Goal: Transaction & Acquisition: Purchase product/service

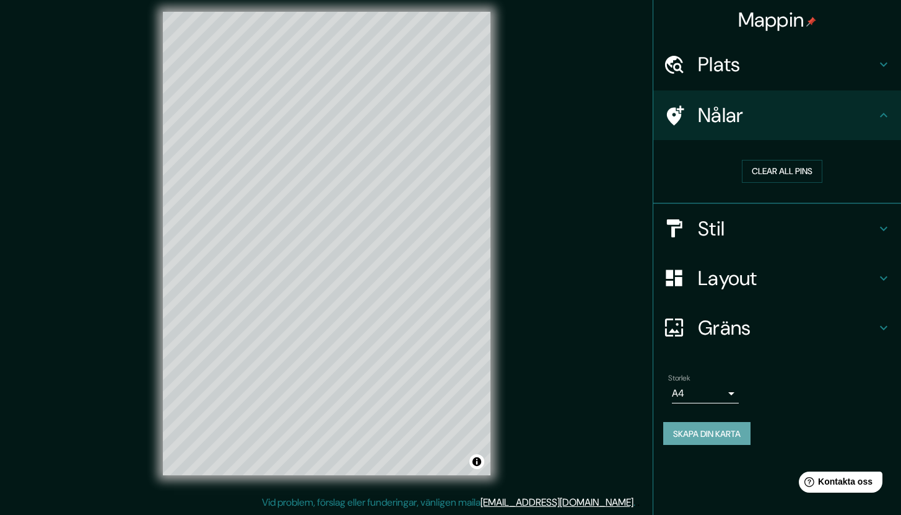
click at [714, 436] on font "Skapa din karta" at bounding box center [707, 433] width 68 height 11
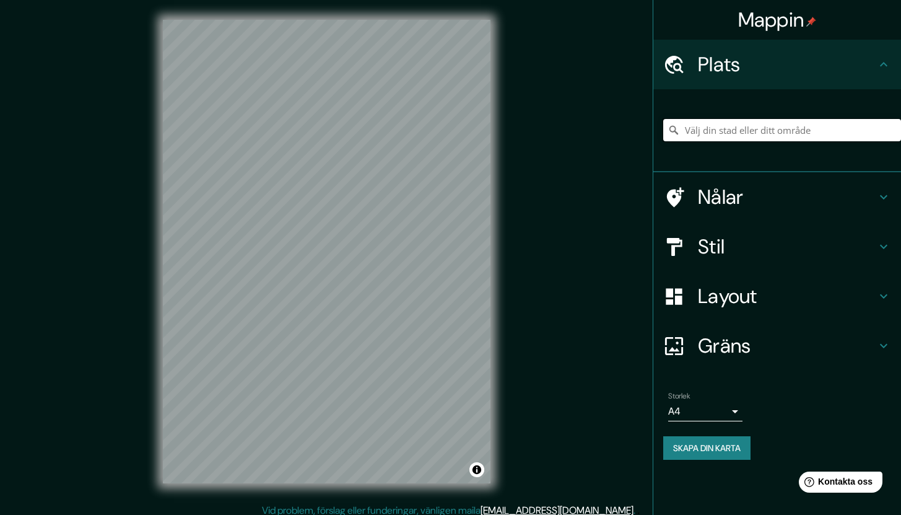
click at [694, 129] on input "Välj din stad eller ditt område" at bounding box center [783, 130] width 238 height 22
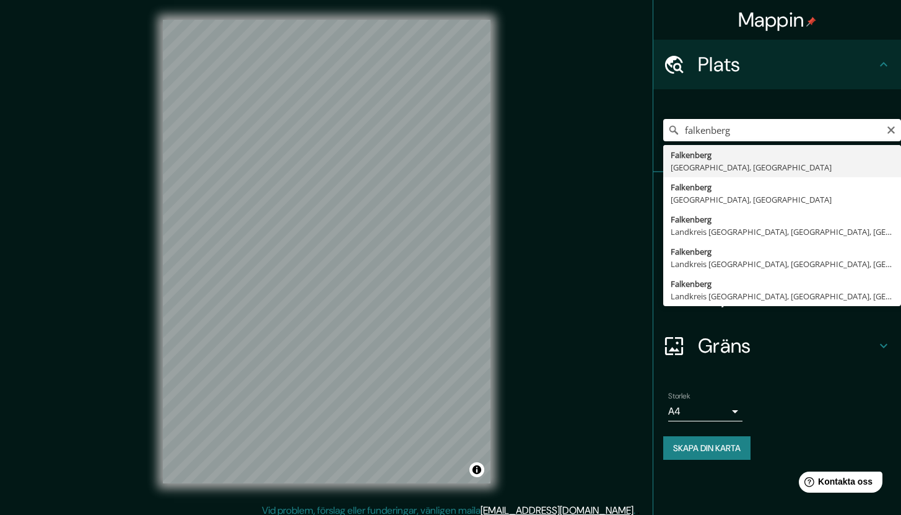
type input "[GEOGRAPHIC_DATA], [GEOGRAPHIC_DATA], [GEOGRAPHIC_DATA]"
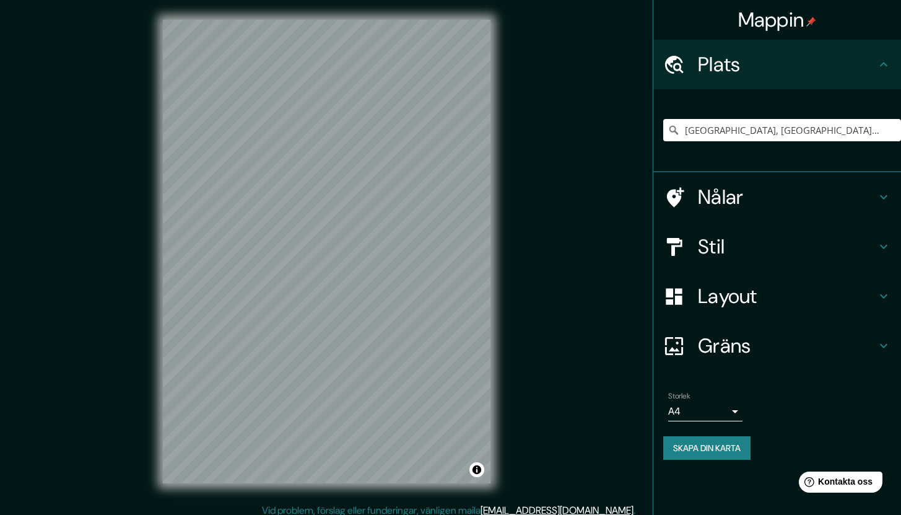
click at [706, 446] on font "Skapa din karta" at bounding box center [707, 447] width 68 height 11
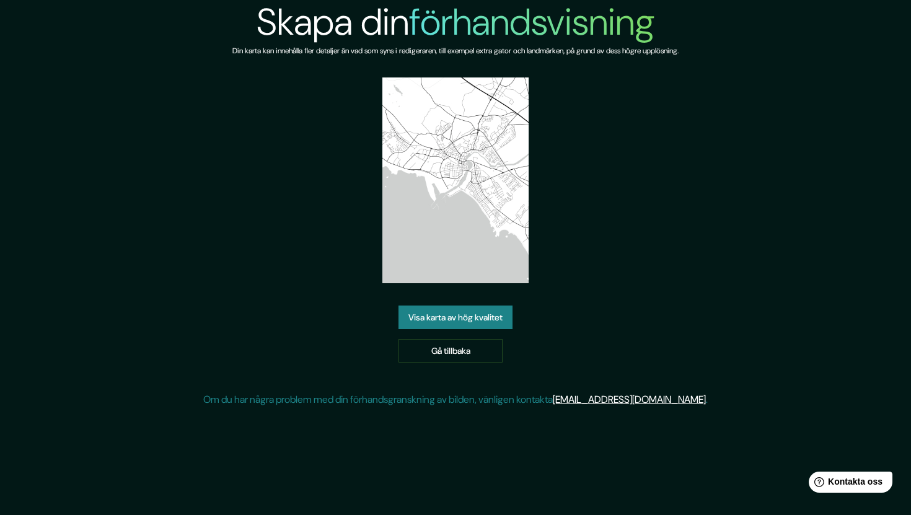
click at [436, 322] on font "Visa karta av hög kvalitet" at bounding box center [455, 317] width 94 height 11
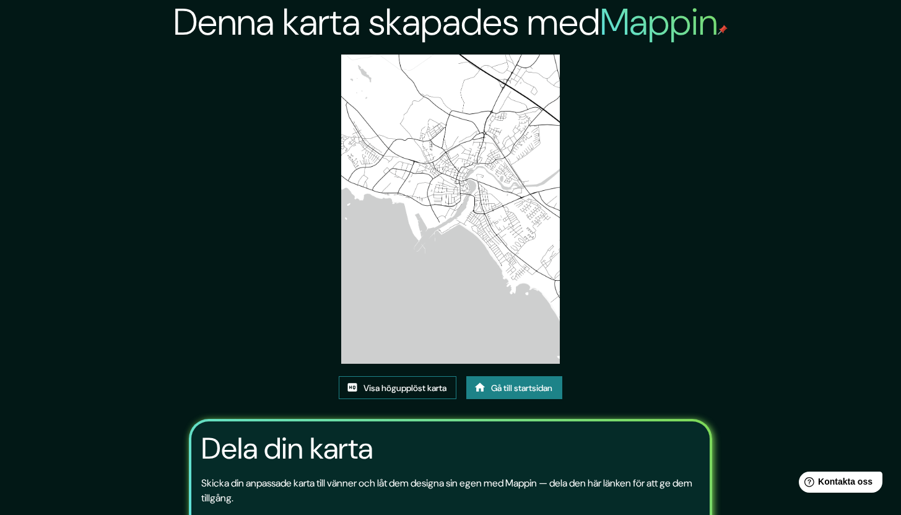
click at [423, 389] on font "Visa högupplöst karta" at bounding box center [405, 387] width 83 height 11
click at [660, 282] on div "Denna karta skapades med Mappin Visa högupplöst karta Gå till startsidan Dela d…" at bounding box center [450, 310] width 554 height 620
click at [553, 391] on font "Gå till startsidan" at bounding box center [521, 387] width 61 height 11
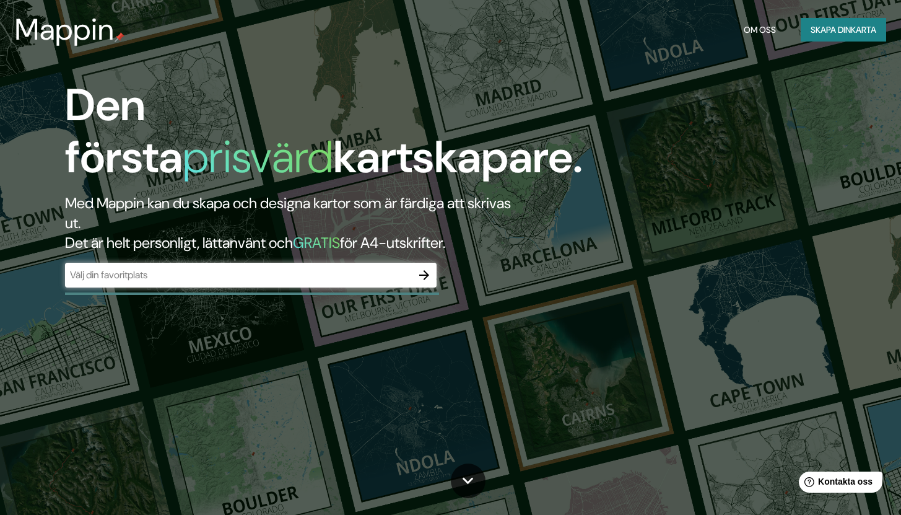
click at [355, 291] on div "Den första prisvärd kartskapare. Med Mappin kan du skapa och designa kartor som…" at bounding box center [290, 189] width 541 height 221
click at [355, 282] on input "text" at bounding box center [238, 275] width 347 height 14
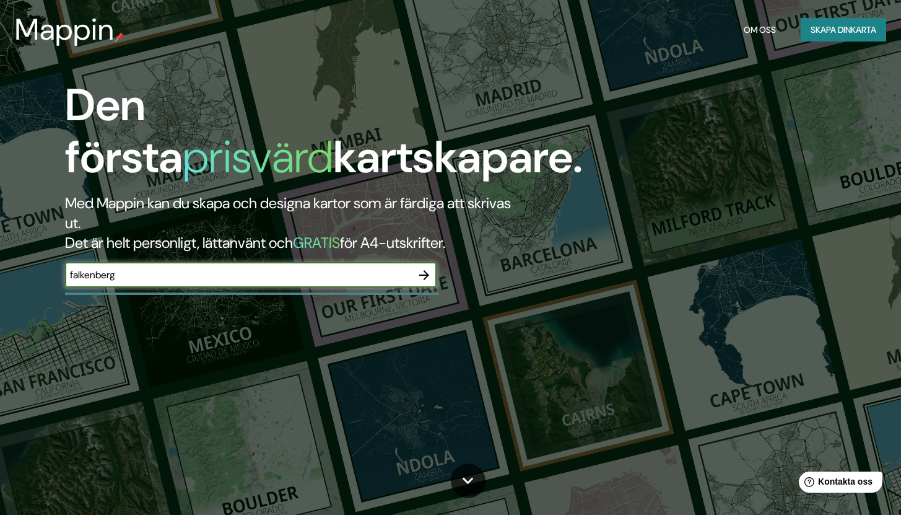
type input "Falkenberg"
click at [389, 309] on div "Den första prisvärd kartskapare. Med Mappin kan du skapa och designa kartor som…" at bounding box center [450, 257] width 901 height 515
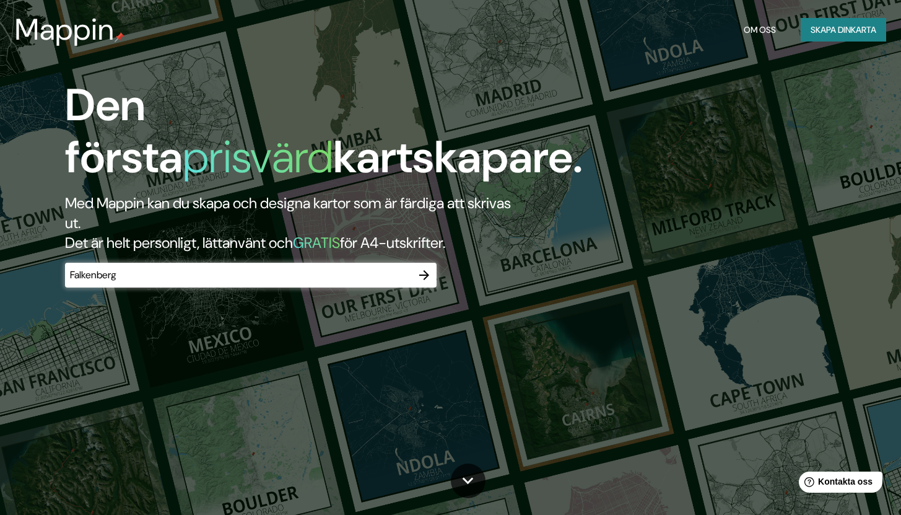
click at [419, 278] on icon "button" at bounding box center [424, 275] width 15 height 15
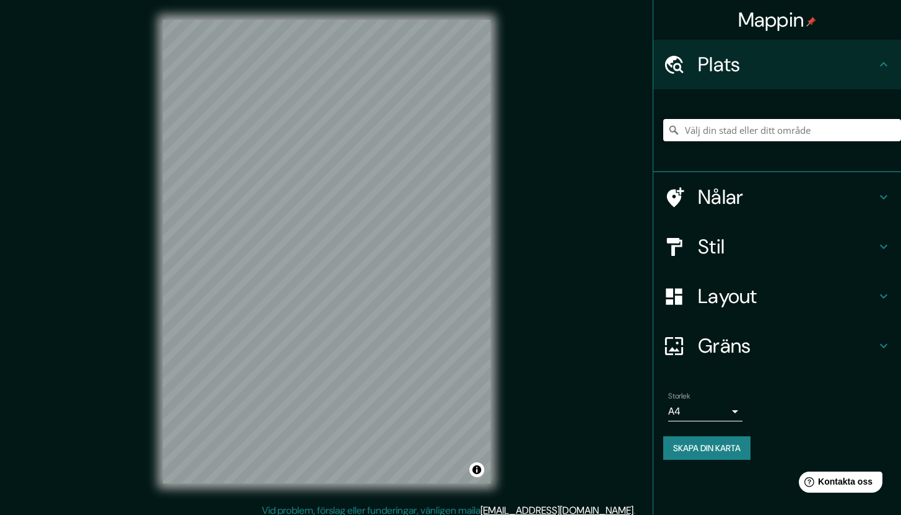
click at [719, 127] on input "Välj din stad eller ditt område" at bounding box center [783, 130] width 238 height 22
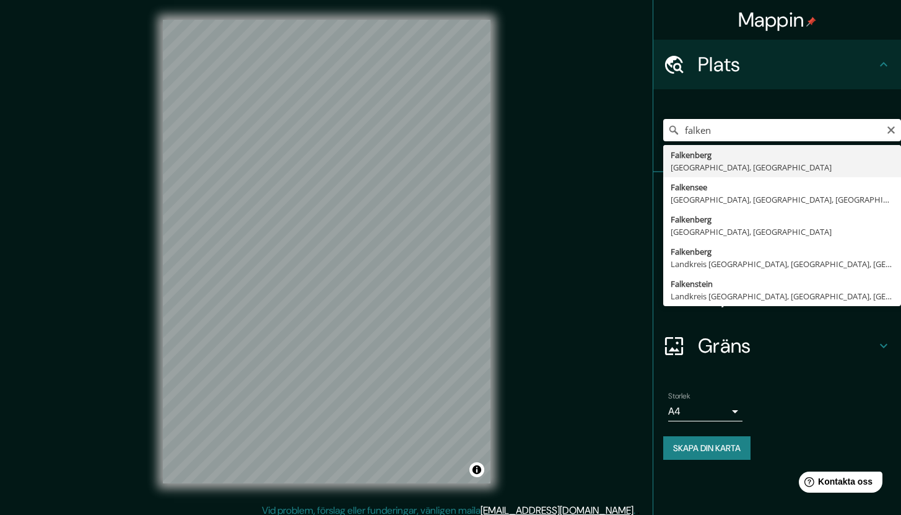
type input "[GEOGRAPHIC_DATA], [GEOGRAPHIC_DATA], [GEOGRAPHIC_DATA]"
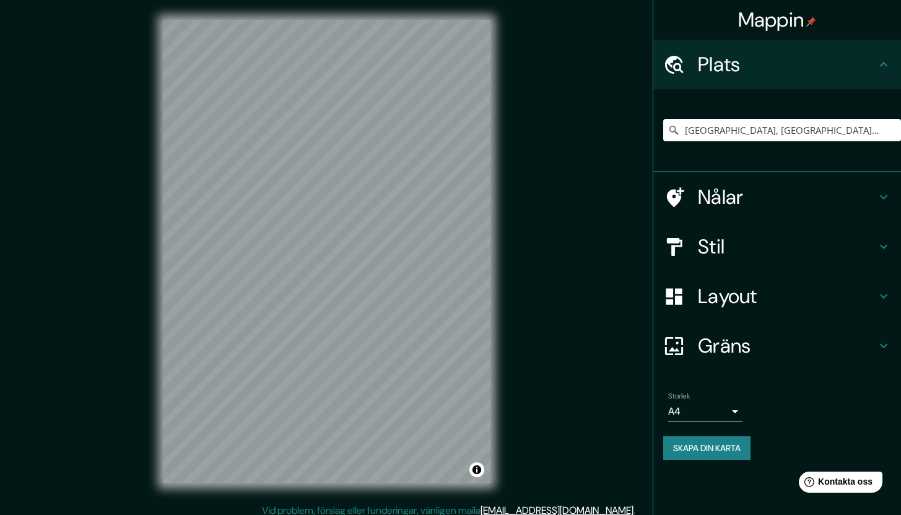
click at [712, 350] on font "Gräns" at bounding box center [724, 346] width 53 height 26
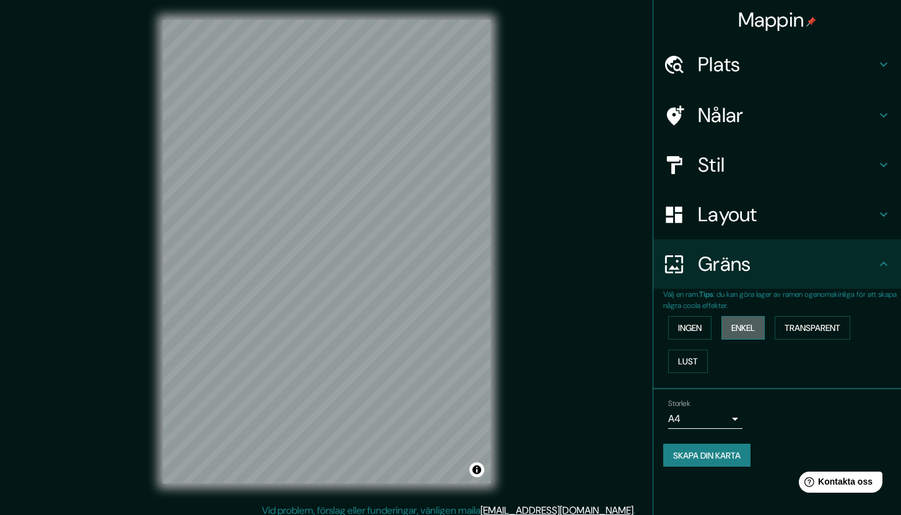
click at [736, 326] on font "Enkel" at bounding box center [744, 327] width 24 height 11
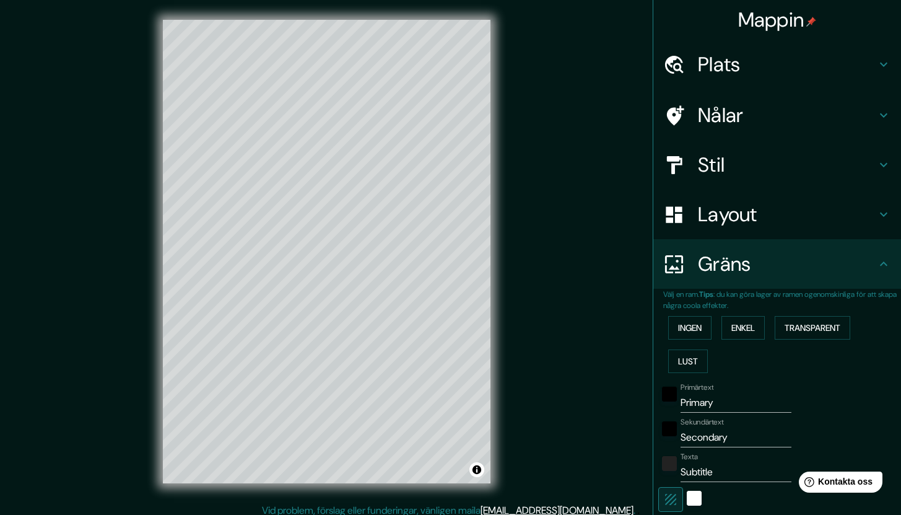
click at [729, 406] on input "Primary" at bounding box center [736, 403] width 111 height 20
type input "212"
type input "42"
click at [730, 426] on div "Sekundärtext Secondary" at bounding box center [736, 433] width 111 height 30
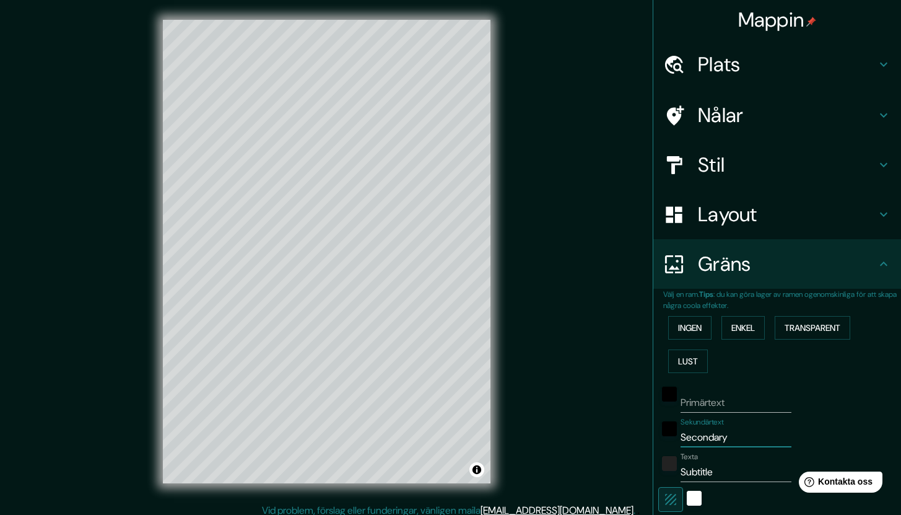
click at [729, 432] on input "Secondary" at bounding box center [736, 437] width 111 height 20
type input "212"
type input "42"
click at [721, 466] on input "Subtitle" at bounding box center [736, 472] width 111 height 20
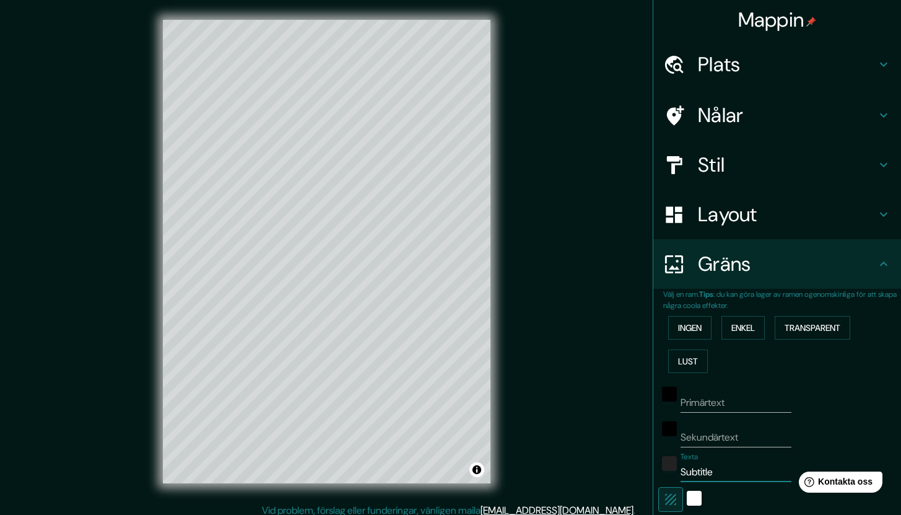
click at [721, 466] on input "Subtitle" at bounding box center [736, 472] width 111 height 20
type input "212"
type input "42"
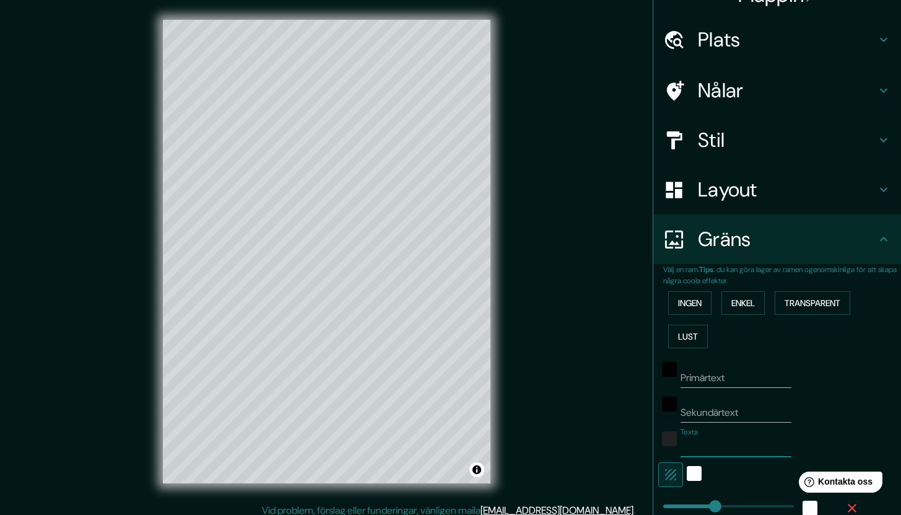
click at [665, 475] on icon "button" at bounding box center [671, 474] width 15 height 15
type input "212"
type input "42"
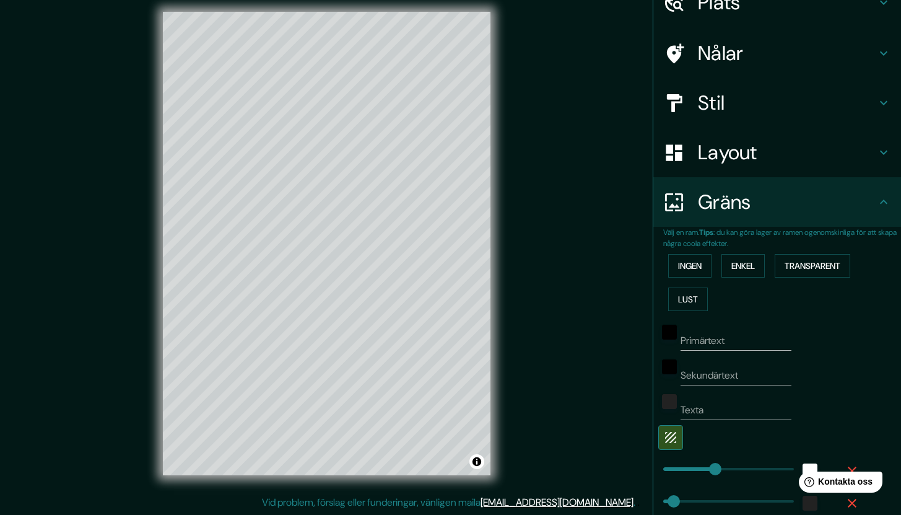
scroll to position [193, 0]
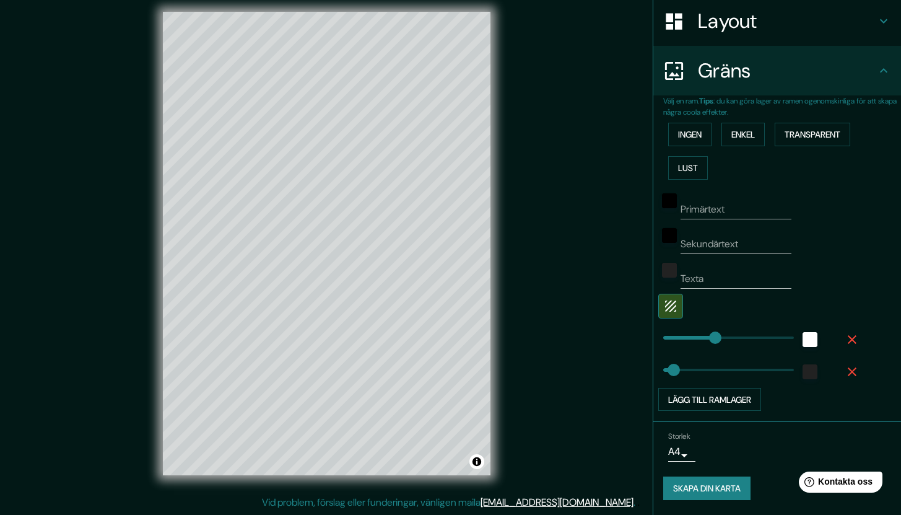
click at [713, 488] on font "Skapa din karta" at bounding box center [707, 488] width 68 height 11
type input "212"
